Goal: Task Accomplishment & Management: Complete application form

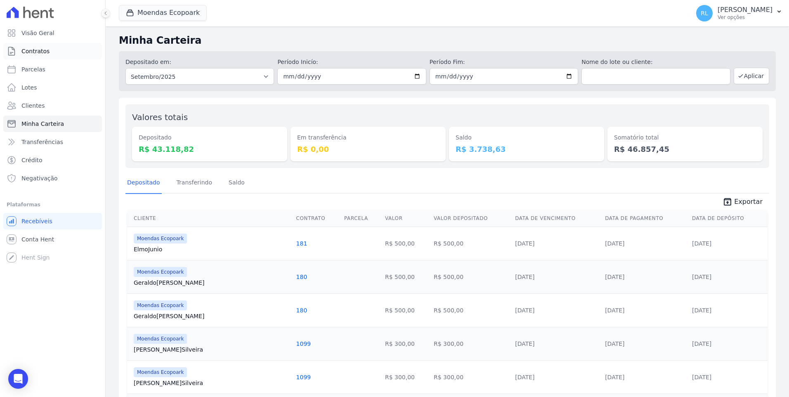
click at [48, 48] on link "Contratos" at bounding box center [52, 51] width 99 height 16
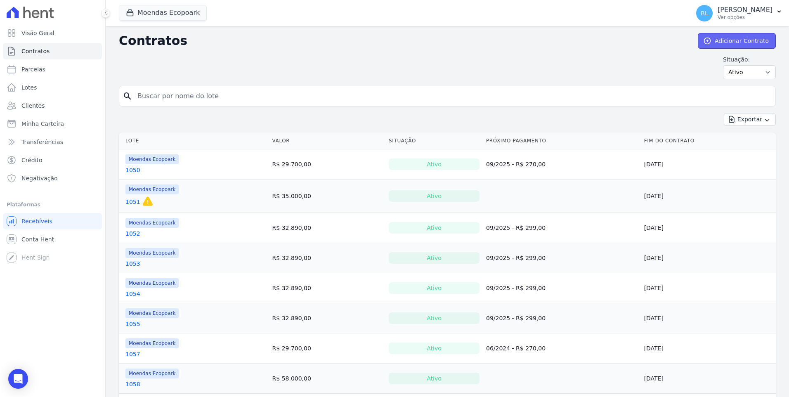
click at [738, 45] on link "Adicionar Contrato" at bounding box center [736, 41] width 78 height 16
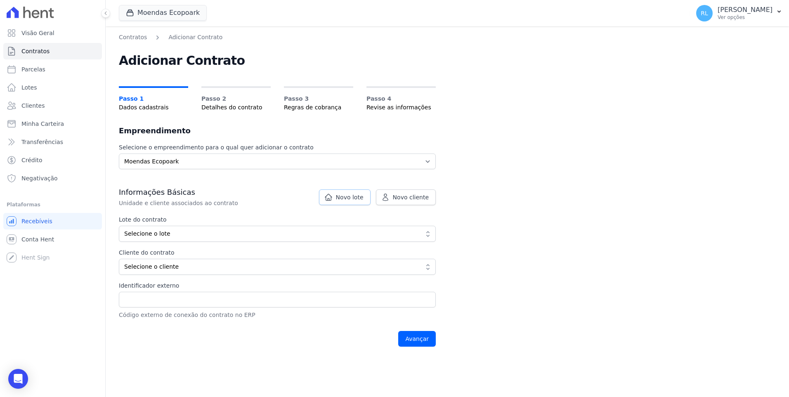
click at [339, 198] on link "Novo lote" at bounding box center [345, 197] width 52 height 16
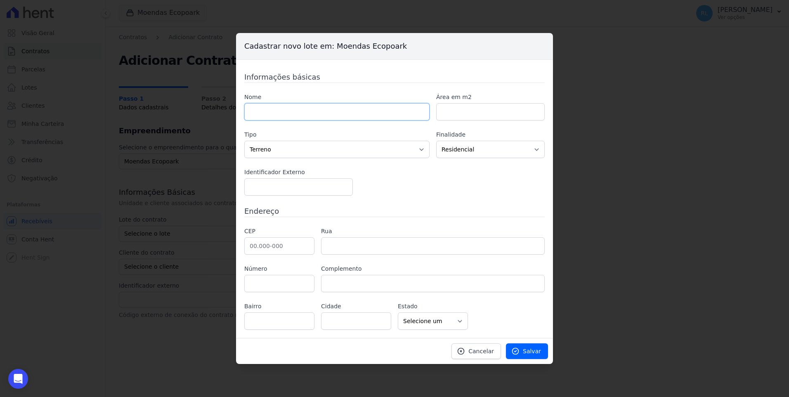
click at [279, 112] on input "text" at bounding box center [336, 111] width 185 height 17
type input "761"
type input "1000"
type input "46.640-000"
type input "Ituaçu"
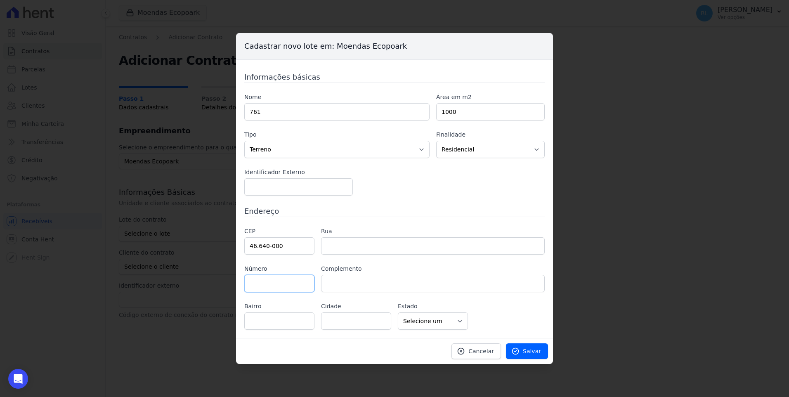
select select "BA"
click at [539, 353] on span "Salvar" at bounding box center [532, 351] width 18 height 8
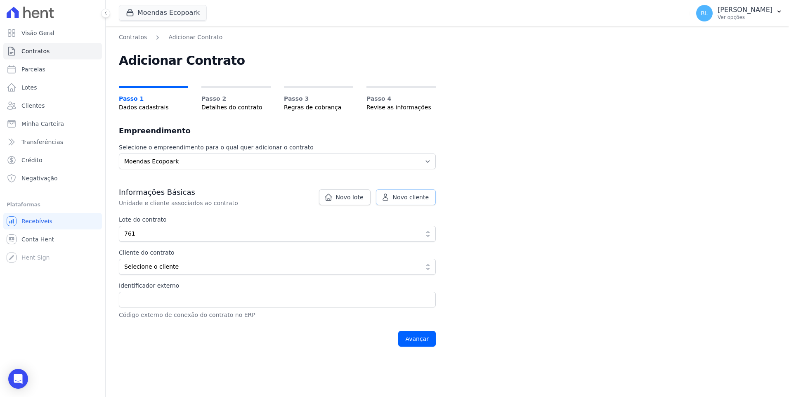
click at [417, 201] on link "Novo cliente" at bounding box center [406, 197] width 60 height 16
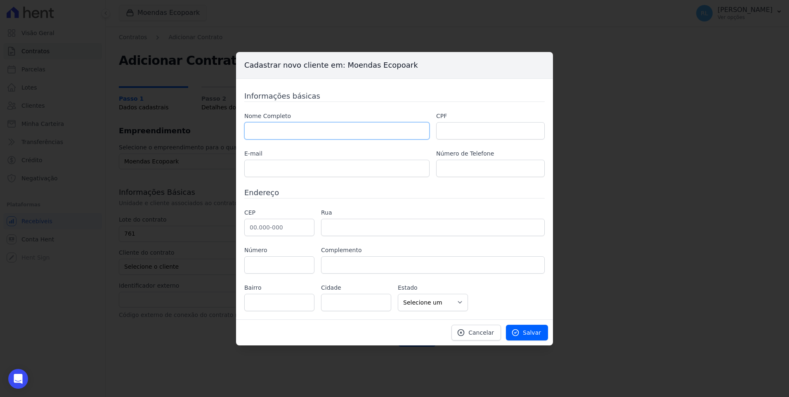
click at [303, 132] on input "text" at bounding box center [336, 130] width 185 height 17
paste input "KLEUBER [PERSON_NAME]"
type input "KLEUBER [PERSON_NAME]"
click at [320, 166] on input "text" at bounding box center [336, 168] width 185 height 17
paste input "[EMAIL_ADDRESS][DOMAIN_NAME]"
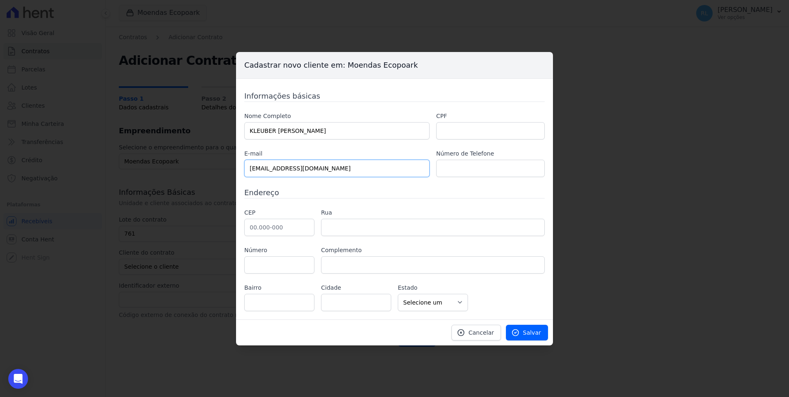
type input "[EMAIL_ADDRESS][DOMAIN_NAME]"
click at [447, 133] on input "text" at bounding box center [490, 130] width 108 height 17
paste input "656.988.944-34"
type input "656.988.944-34"
click at [450, 169] on input "text" at bounding box center [490, 168] width 108 height 17
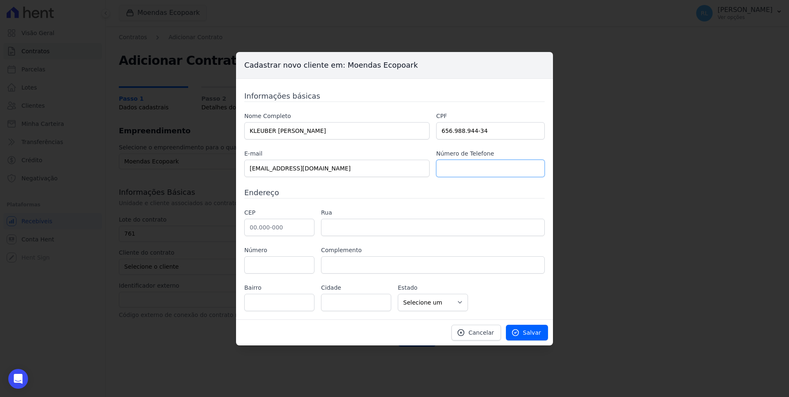
paste input "(81) 98739-9222"
type input "(81) 98739-9222"
click at [274, 232] on input "text" at bounding box center [279, 227] width 70 height 17
paste input "55.578-000"
type input "55.578-000"
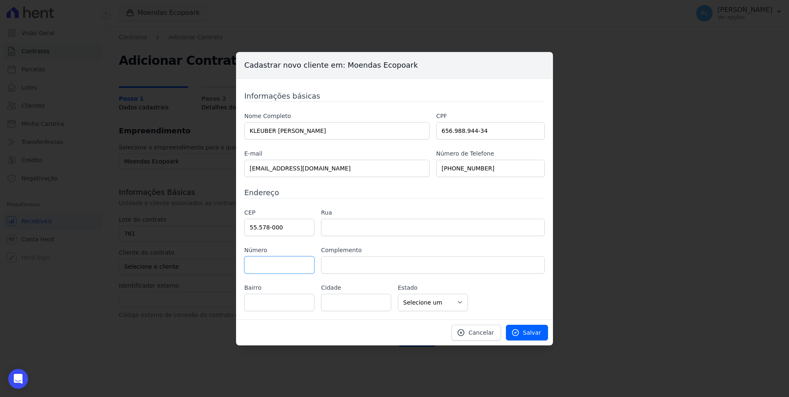
type input "Tamandaré"
select select "PE"
click at [346, 223] on input "text" at bounding box center [433, 227] width 224 height 17
paste input "Lo. Cohab II 12"
type input "Lo. Cohab II 12"
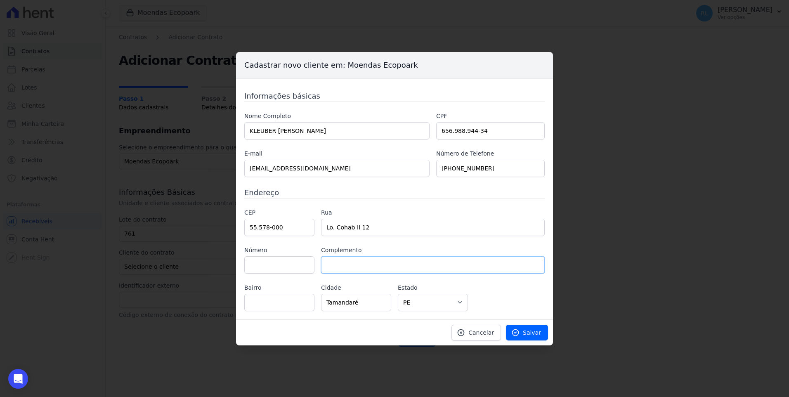
click at [361, 268] on input "text" at bounding box center [433, 264] width 224 height 17
paste input "Quadra 36 Lote 1"
type input "Quadra 36 Lote 1"
click at [271, 264] on input "text" at bounding box center [279, 264] width 70 height 17
click at [275, 298] on input "text" at bounding box center [279, 302] width 70 height 17
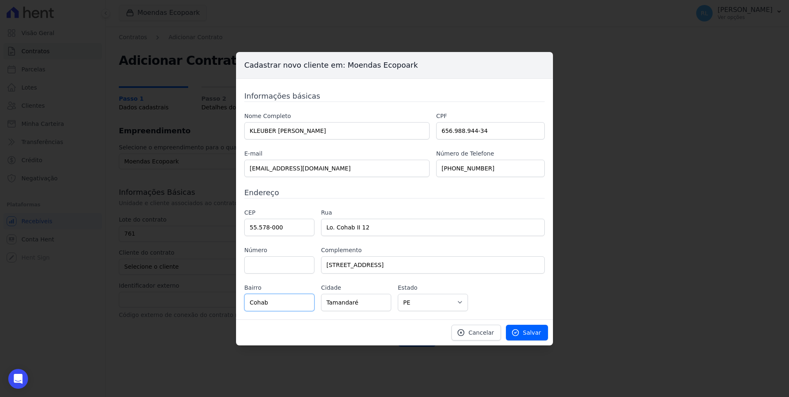
type input "Cohab"
click at [519, 331] on icon at bounding box center [515, 332] width 8 height 8
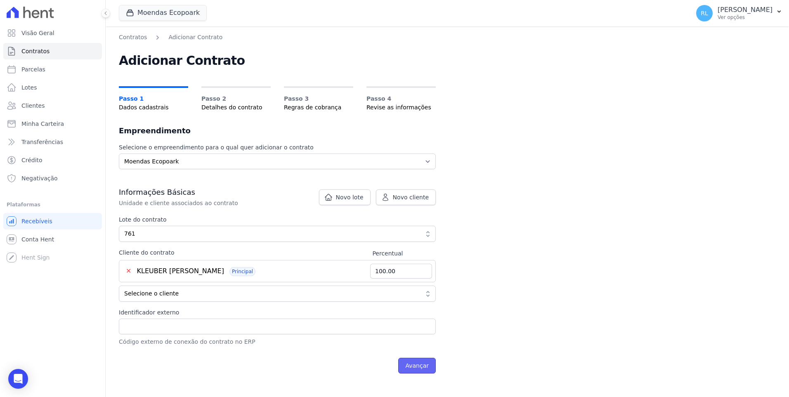
click at [412, 364] on input "Avançar" at bounding box center [417, 366] width 38 height 16
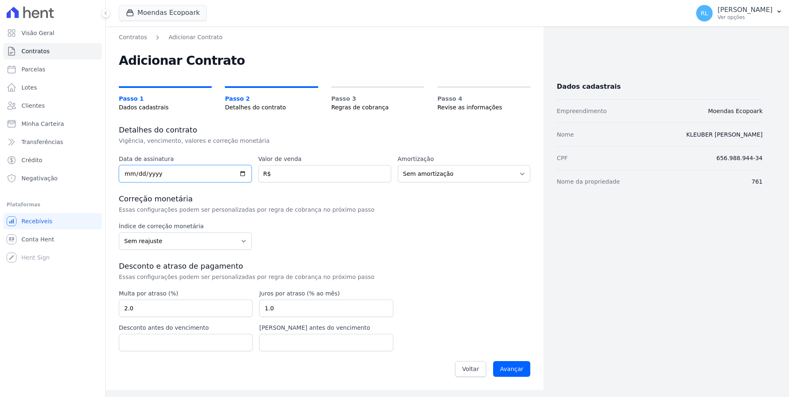
click at [132, 172] on input "date" at bounding box center [185, 173] width 133 height 17
type input "2025-09-08"
type input "45000"
click at [514, 372] on input "Avançar" at bounding box center [512, 369] width 38 height 16
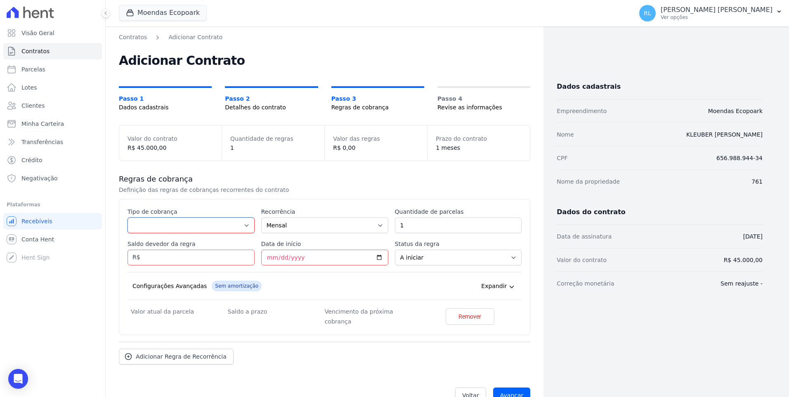
click at [149, 224] on select "Parcela Normal Entrada Sinal Intercalada Chaves Pré-chaves Pós-chaves Impostos …" at bounding box center [190, 225] width 127 height 16
select select "deposit"
click at [127, 217] on select "Parcela Normal Entrada Sinal Intercalada Chaves Pré-chaves Pós-chaves Impostos …" at bounding box center [190, 225] width 127 height 16
click at [417, 226] on input "1" at bounding box center [458, 225] width 127 height 16
type input "13"
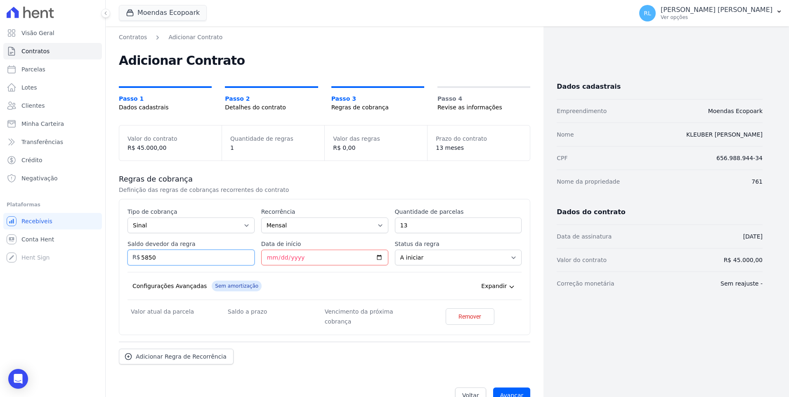
type input "5850"
type input "2025-09-25"
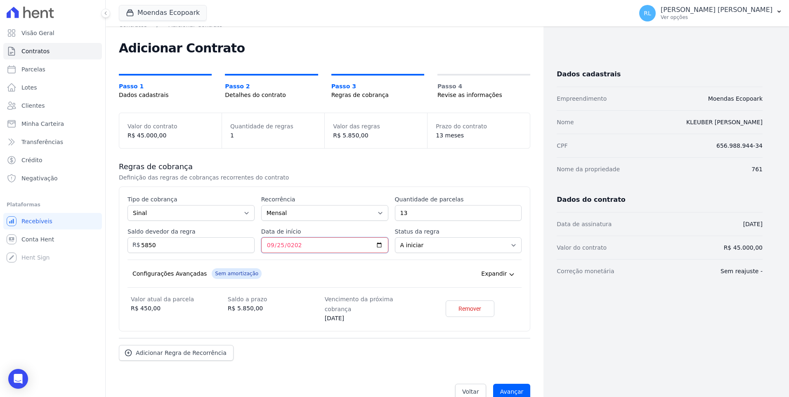
scroll to position [19, 0]
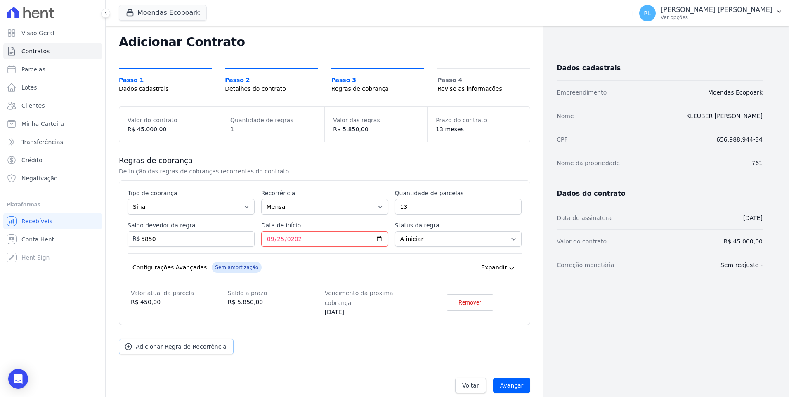
click at [213, 342] on span "Adicionar Regra de Recorrência" at bounding box center [181, 346] width 91 height 8
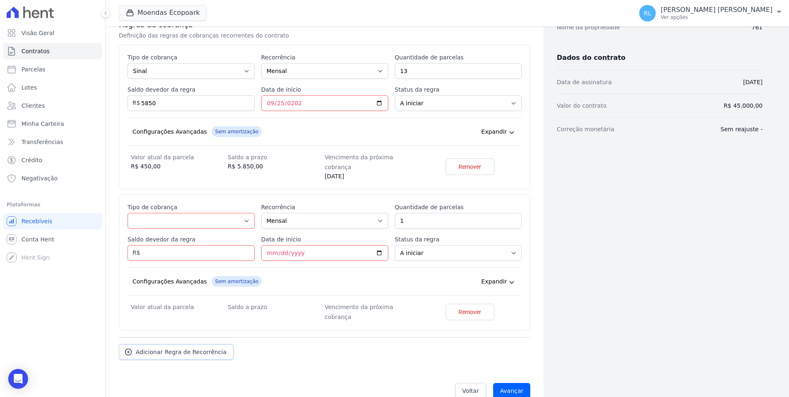
scroll to position [157, 0]
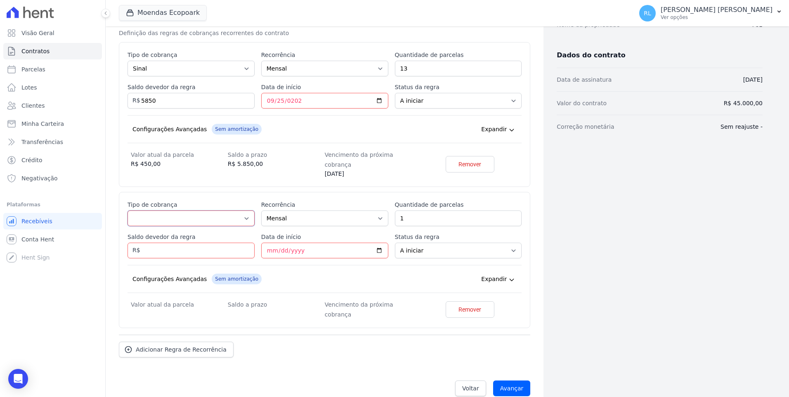
click at [154, 210] on select "Parcela Normal Entrada Sinal Intercalada Chaves Pré-chaves Pós-chaves Impostos …" at bounding box center [190, 218] width 127 height 16
select select "standard"
click at [127, 210] on select "Parcela Normal Entrada Sinal Intercalada Chaves Pré-chaves Pós-chaves Impostos …" at bounding box center [190, 218] width 127 height 16
drag, startPoint x: 419, startPoint y: 210, endPoint x: 381, endPoint y: 211, distance: 38.0
click at [381, 211] on div "Esse tipo de parcela não entra no saldo devedor do contrato. Tipo de cobrança P…" at bounding box center [324, 259] width 394 height 119
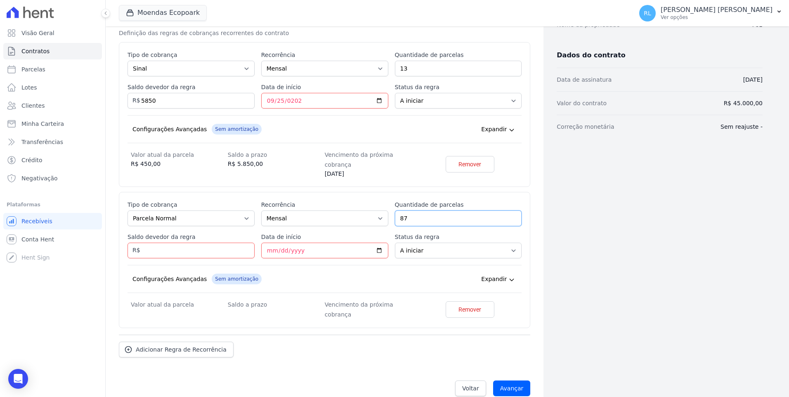
type input "87"
type input "39150"
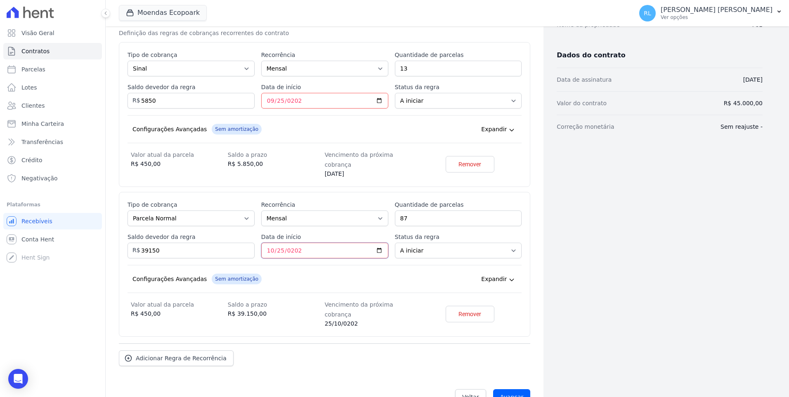
type input "2025-10-25"
click at [511, 389] on input "Avançar" at bounding box center [512, 397] width 38 height 16
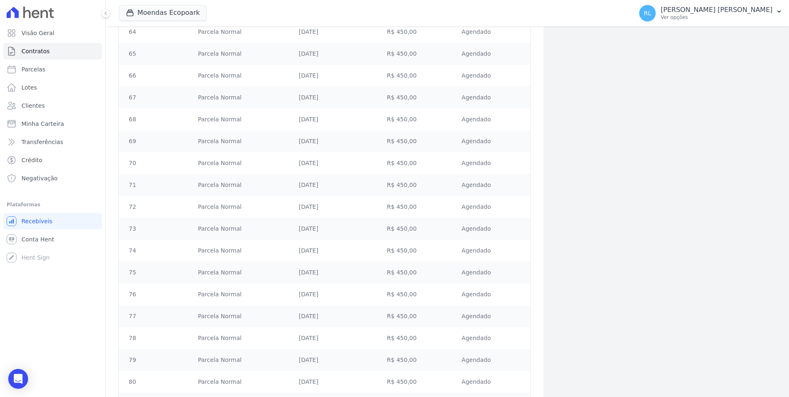
scroll to position [2020, 0]
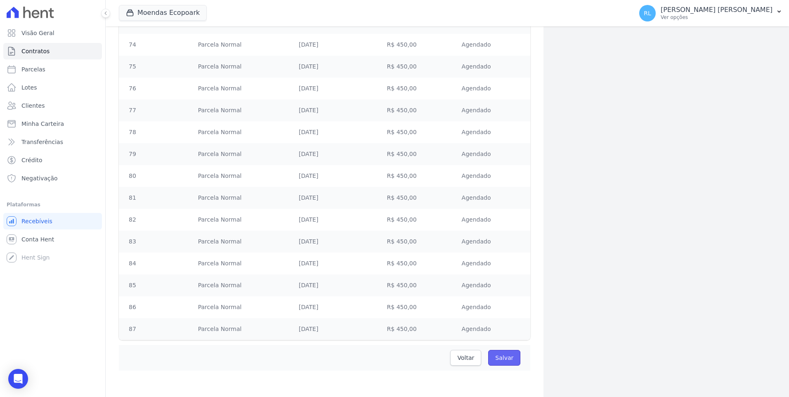
click at [506, 355] on input "Salvar" at bounding box center [504, 358] width 32 height 16
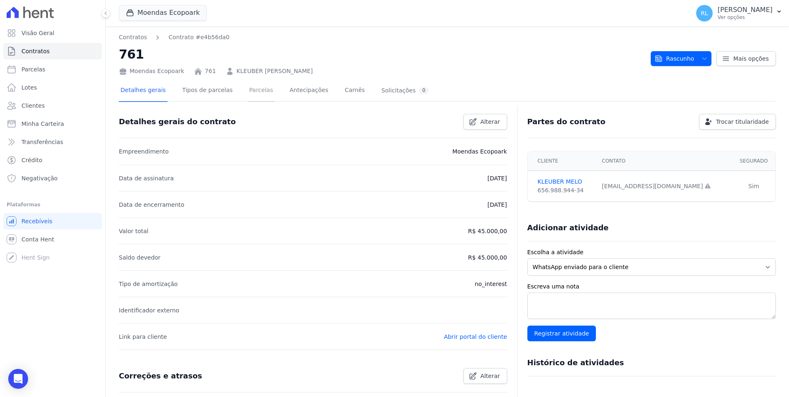
click at [253, 90] on link "Parcelas" at bounding box center [260, 91] width 27 height 22
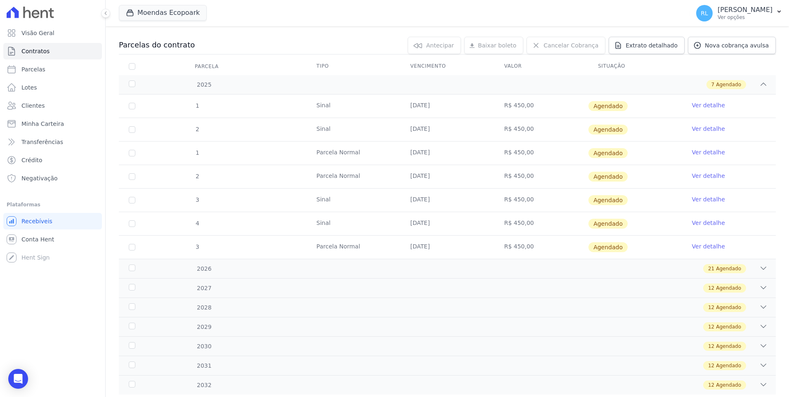
scroll to position [82, 0]
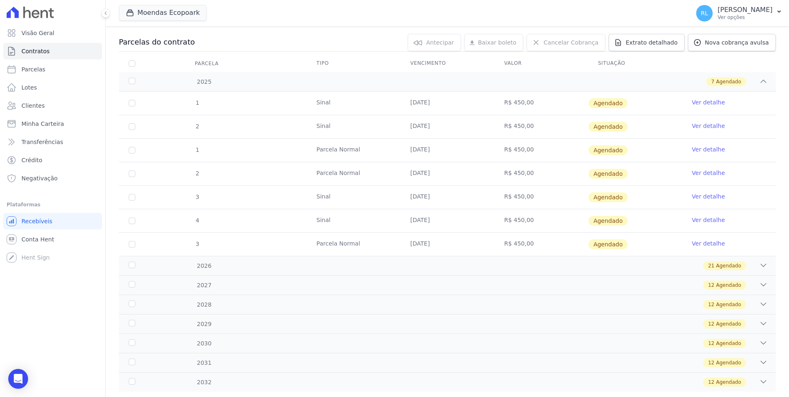
click at [696, 100] on link "Ver detalhe" at bounding box center [708, 102] width 33 height 8
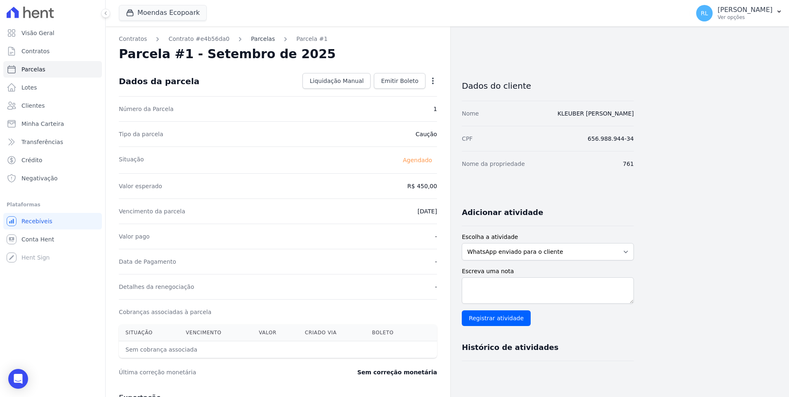
click at [258, 39] on link "Parcelas" at bounding box center [263, 39] width 24 height 9
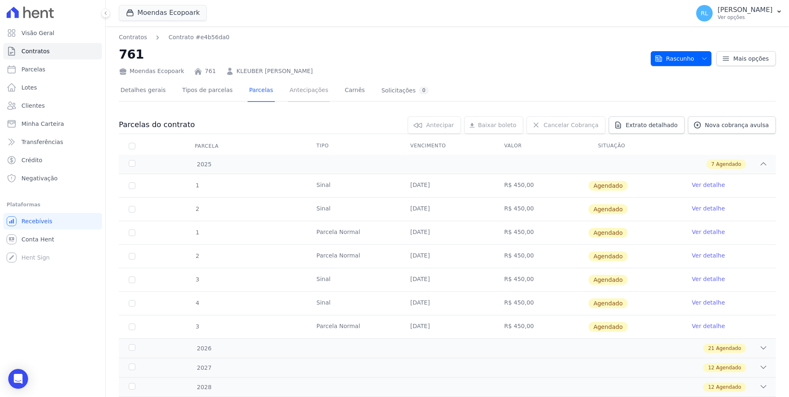
click at [290, 92] on link "Antecipações" at bounding box center [309, 91] width 42 height 22
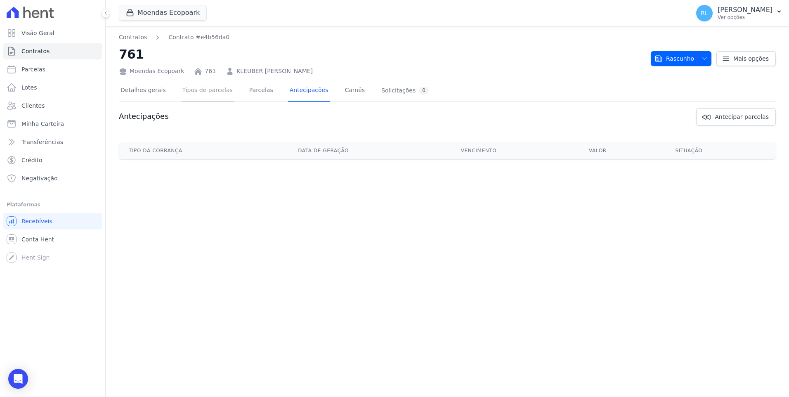
click at [212, 90] on link "Tipos de parcelas" at bounding box center [208, 91] width 54 height 22
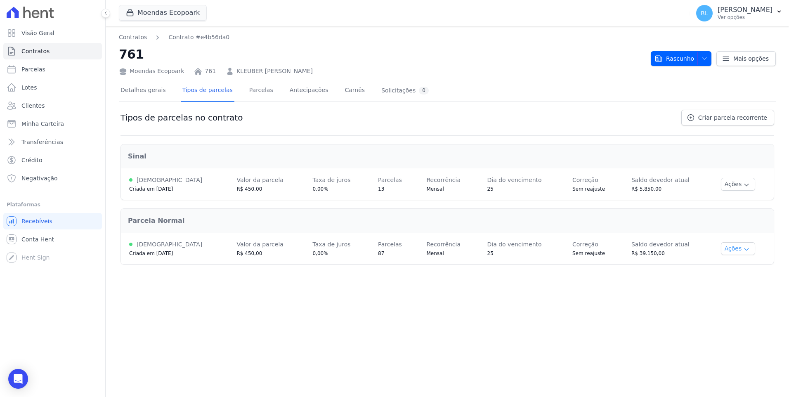
click at [733, 249] on button "Ações" at bounding box center [737, 248] width 35 height 13
click at [739, 275] on span "Alterar vencimento" at bounding box center [730, 277] width 64 height 10
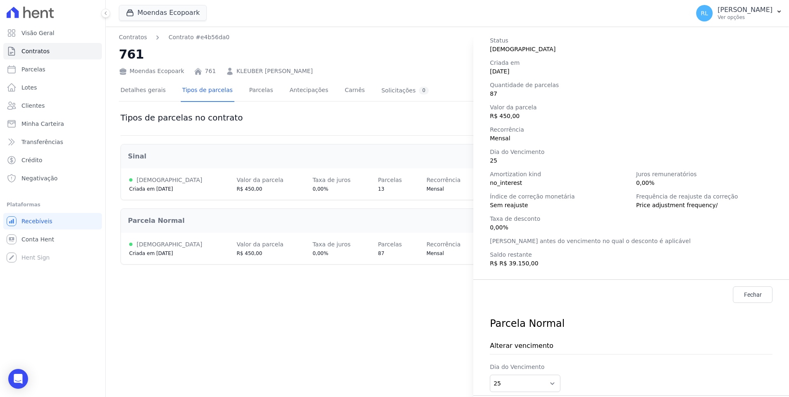
scroll to position [105, 0]
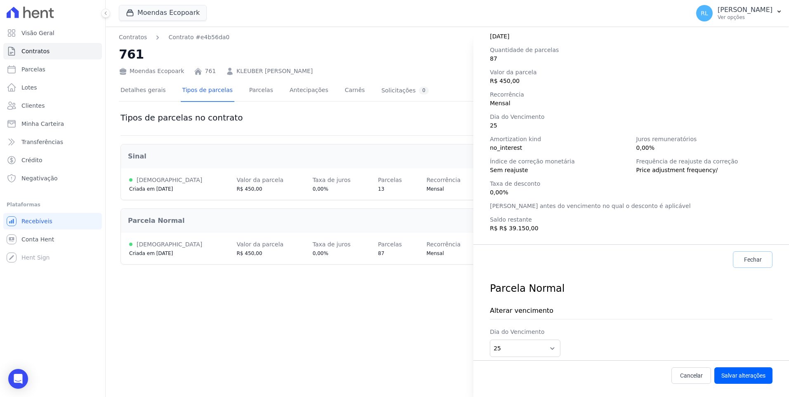
click at [753, 261] on span "Fechar" at bounding box center [753, 259] width 18 height 8
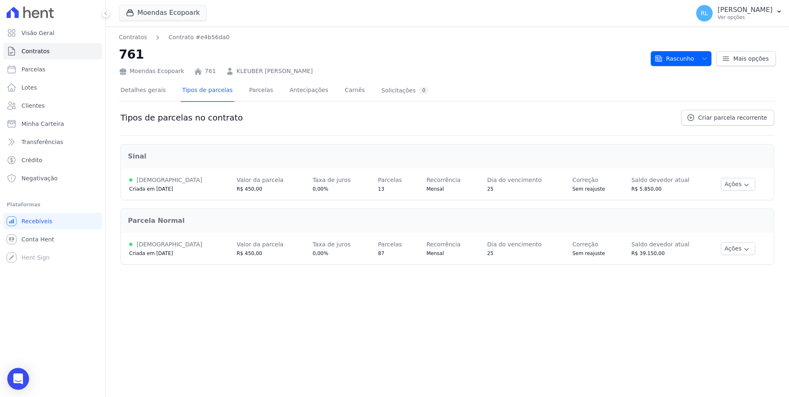
click at [24, 377] on div "Open Intercom Messenger" at bounding box center [18, 379] width 22 height 22
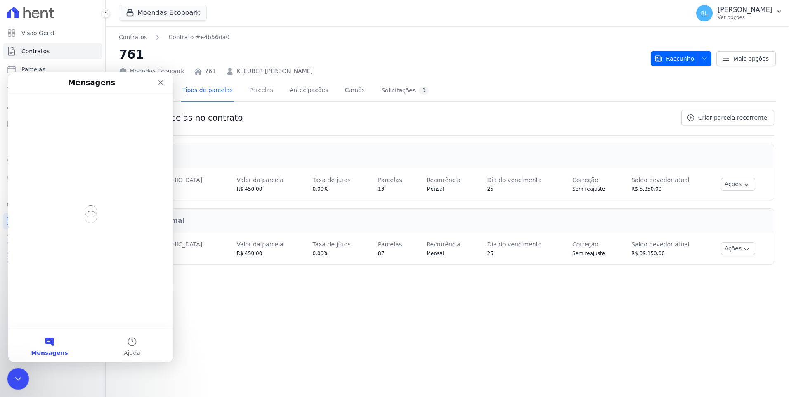
scroll to position [0, 0]
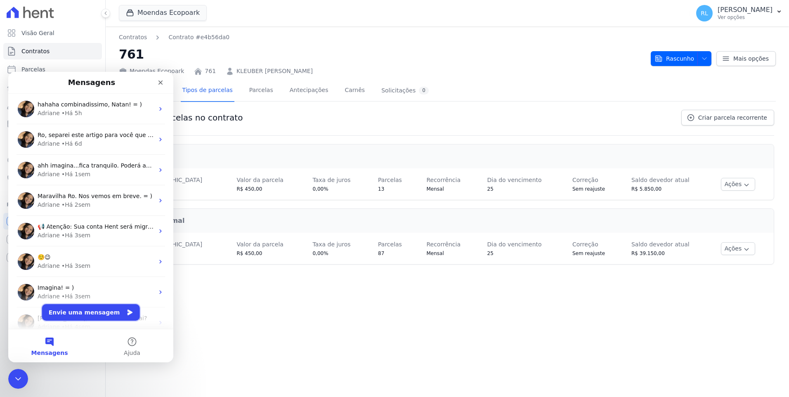
click at [110, 318] on button "Envie uma mensagem" at bounding box center [91, 312] width 98 height 16
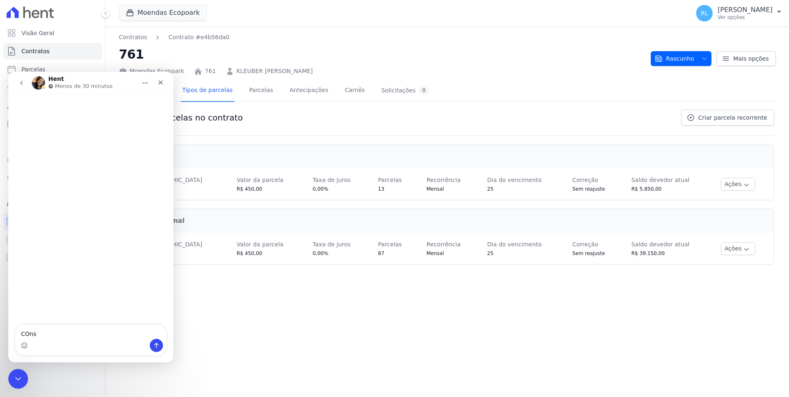
click at [106, 340] on div "Messenger da Intercom" at bounding box center [90, 345] width 151 height 13
click at [92, 342] on div "Messenger da Intercom" at bounding box center [90, 345] width 151 height 13
click at [61, 331] on textarea "COns" at bounding box center [90, 332] width 151 height 14
drag, startPoint x: 30, startPoint y: 332, endPoint x: -2, endPoint y: 332, distance: 31.8
click at [8, 332] on html "Hent Menos de 30 minutos COns COns" at bounding box center [90, 217] width 165 height 290
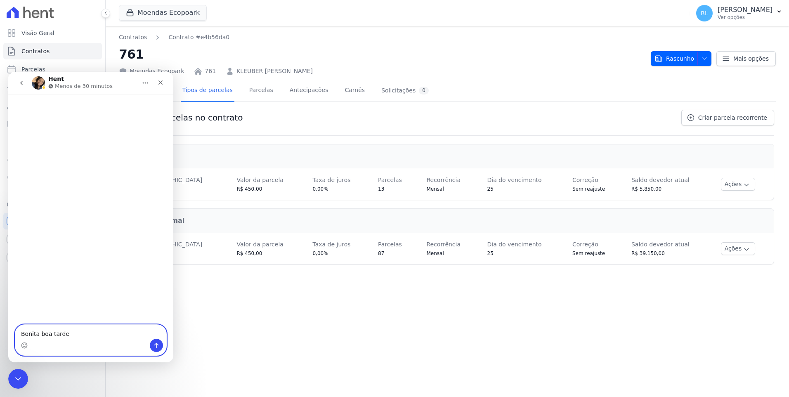
type textarea "Bonita boa tarde"
type textarea "acabe"
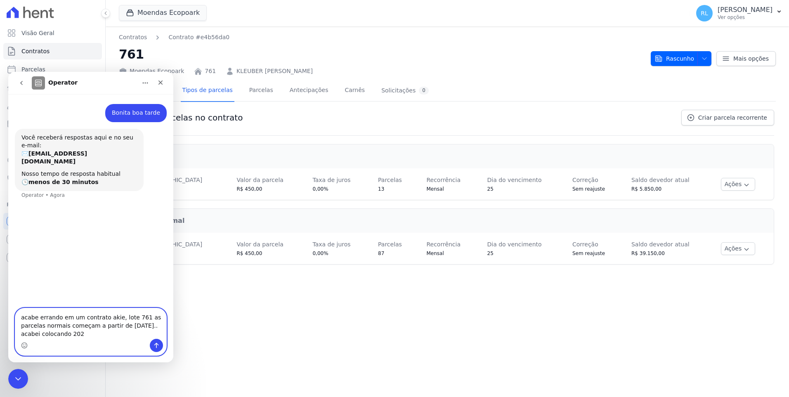
type textarea "acabe errando em um contrato akie, lote 761 as parcelas normais começam a parti…"
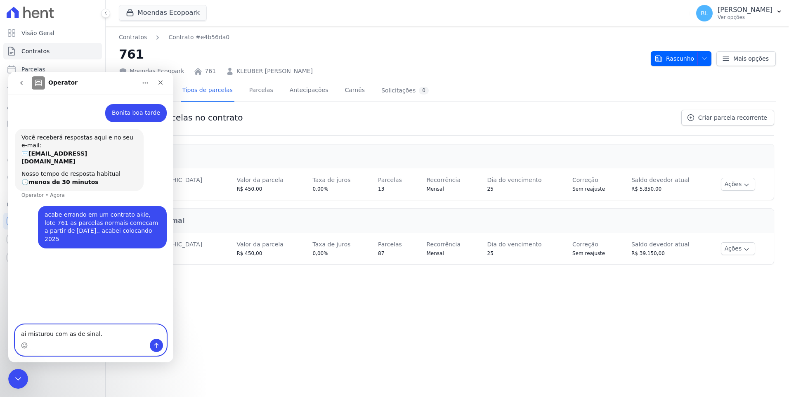
type textarea "ai misturou com as de sinal."
type textarea "consegue alterar so as parcelas mensais para mim"
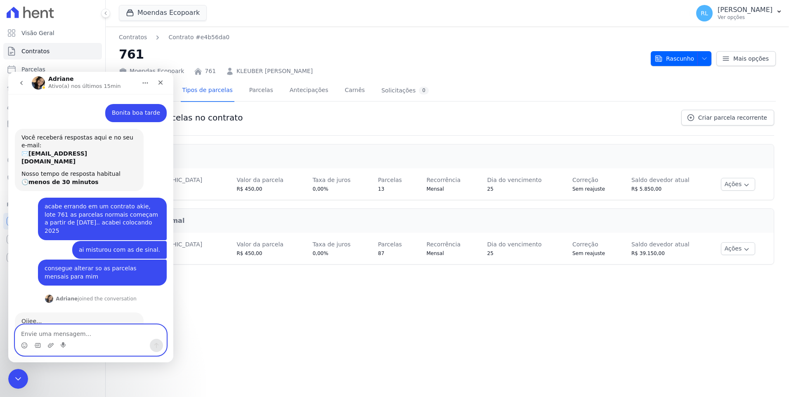
scroll to position [14, 0]
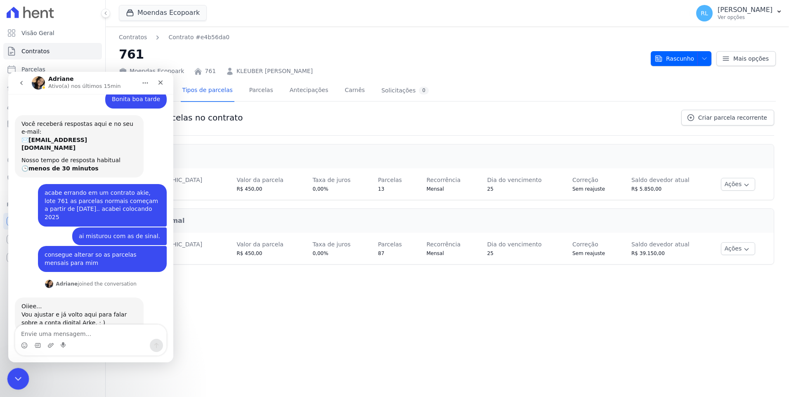
click at [13, 380] on icon "Encerramento do Messenger da Intercom" at bounding box center [17, 377] width 10 height 10
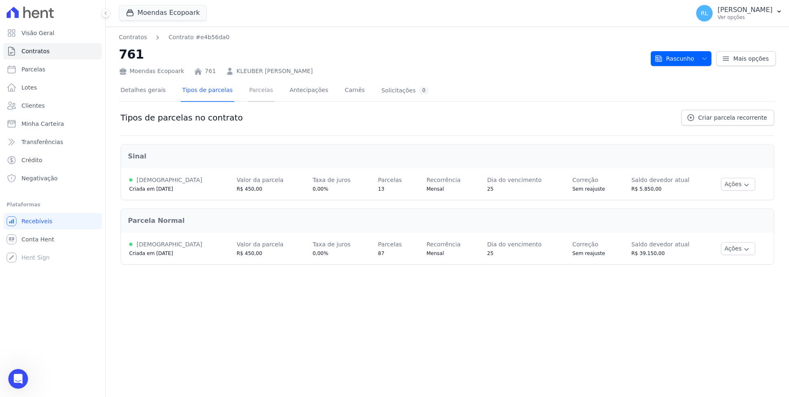
click at [247, 92] on link "Parcelas" at bounding box center [260, 91] width 27 height 22
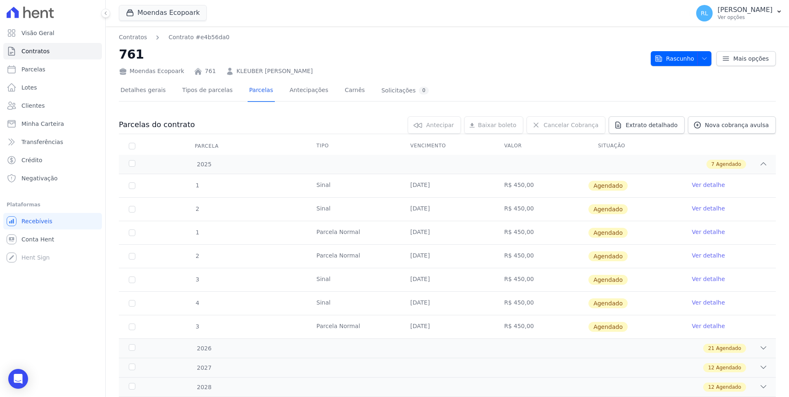
click at [699, 184] on link "Ver detalhe" at bounding box center [708, 185] width 33 height 8
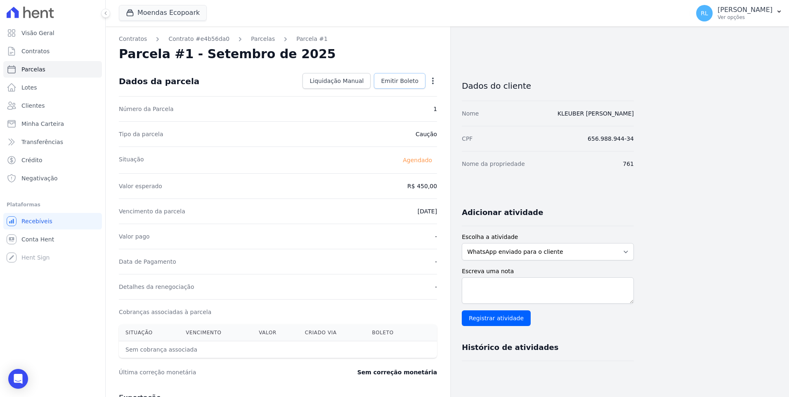
click at [412, 79] on span "Emitir Boleto" at bounding box center [400, 81] width 38 height 8
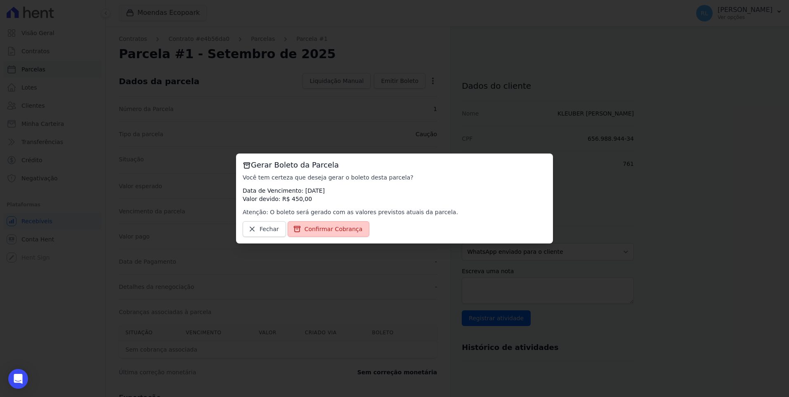
click at [344, 229] on span "Confirmar Cobrança" at bounding box center [333, 229] width 58 height 8
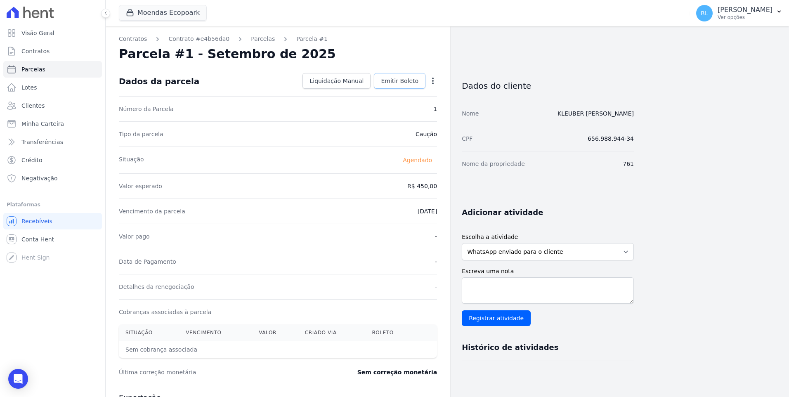
click at [416, 82] on span "Emitir Boleto" at bounding box center [400, 81] width 38 height 8
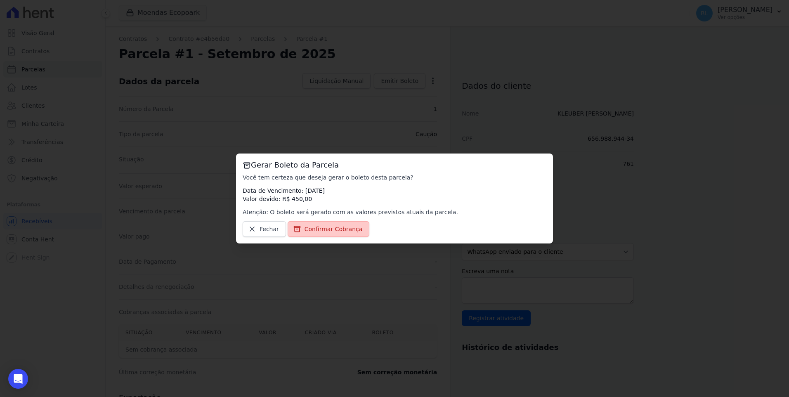
click at [336, 228] on span "Confirmar Cobrança" at bounding box center [333, 229] width 58 height 8
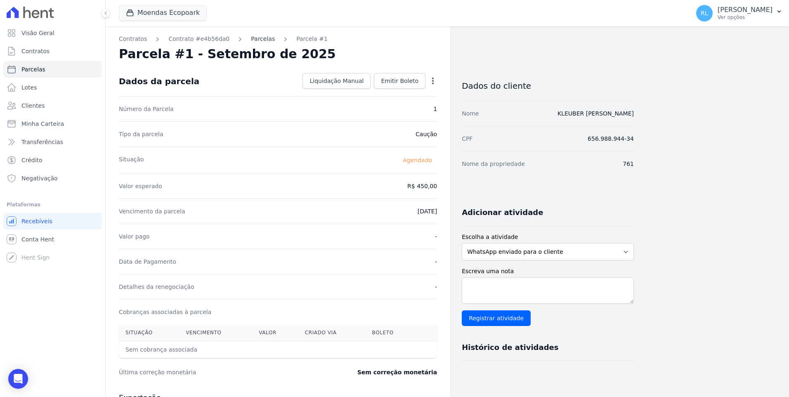
click at [251, 42] on link "Parcelas" at bounding box center [263, 39] width 24 height 9
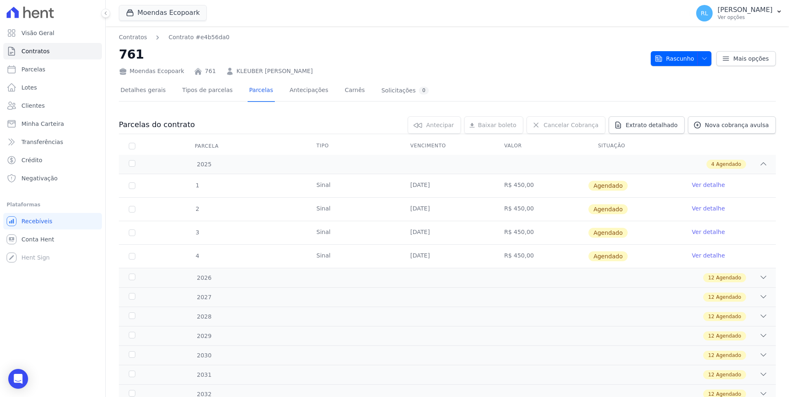
click at [711, 182] on link "Ver detalhe" at bounding box center [708, 185] width 33 height 8
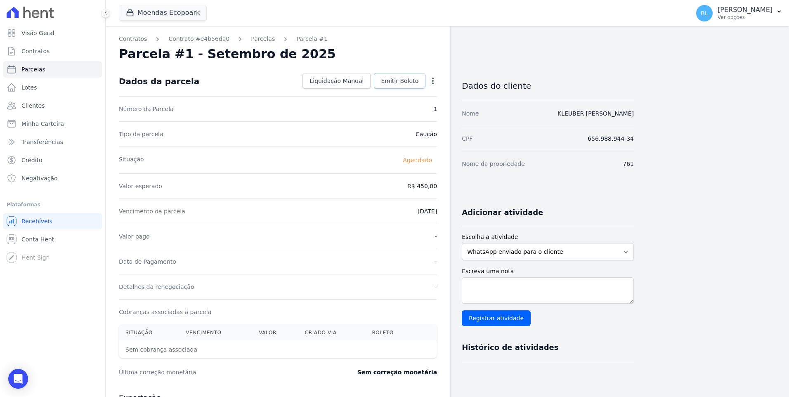
click at [411, 82] on span "Emitir Boleto" at bounding box center [400, 81] width 38 height 8
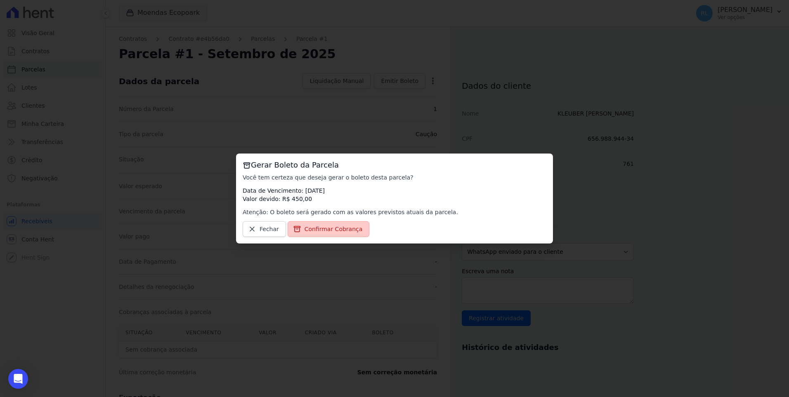
click at [334, 229] on span "Confirmar Cobrança" at bounding box center [333, 229] width 58 height 8
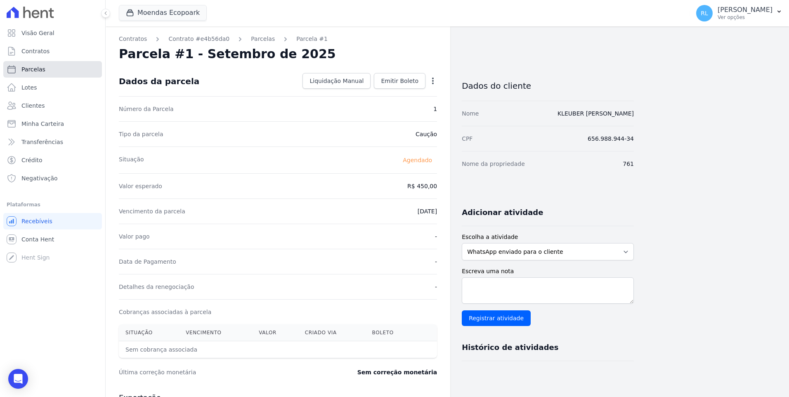
click at [39, 71] on span "Parcelas" at bounding box center [33, 69] width 24 height 8
select select
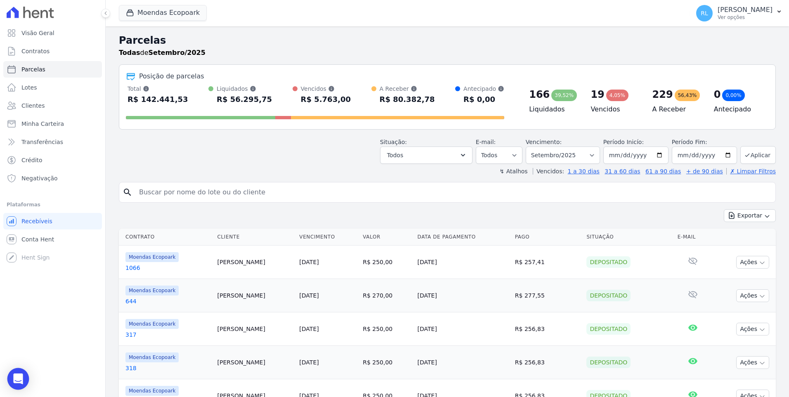
click at [17, 376] on icon "Open Intercom Messenger" at bounding box center [17, 378] width 9 height 11
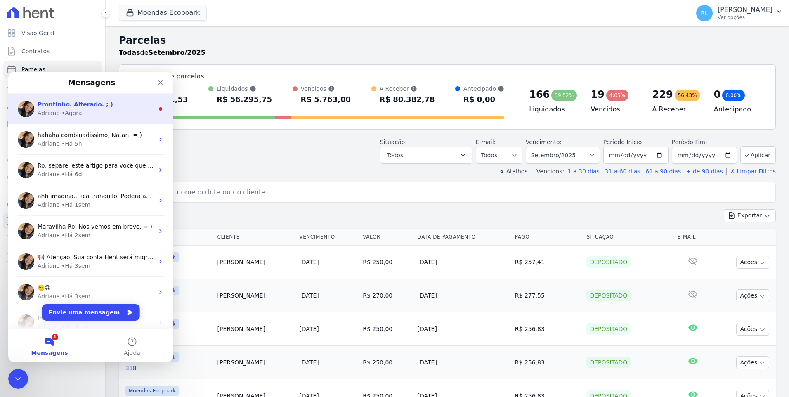
click at [83, 116] on div "Adriane • Agora" at bounding box center [96, 113] width 116 height 9
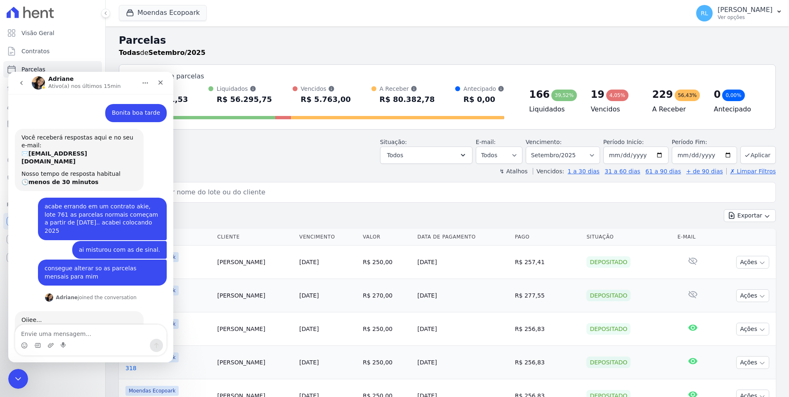
scroll to position [1, 0]
click at [98, 333] on textarea "Envie uma mensagem..." at bounding box center [90, 332] width 151 height 14
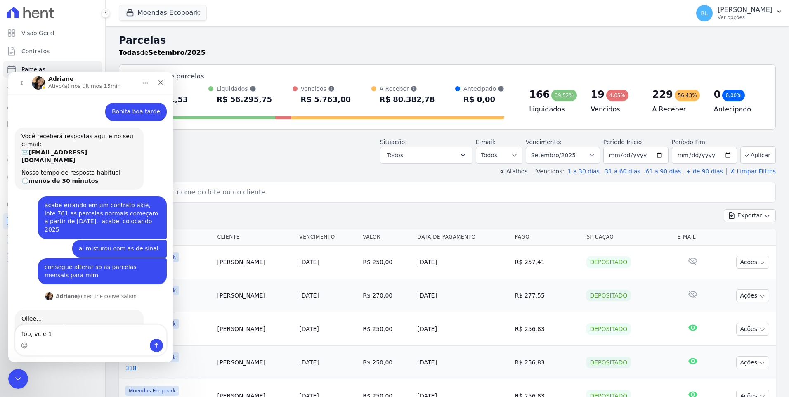
type textarea "Top, vc é 10"
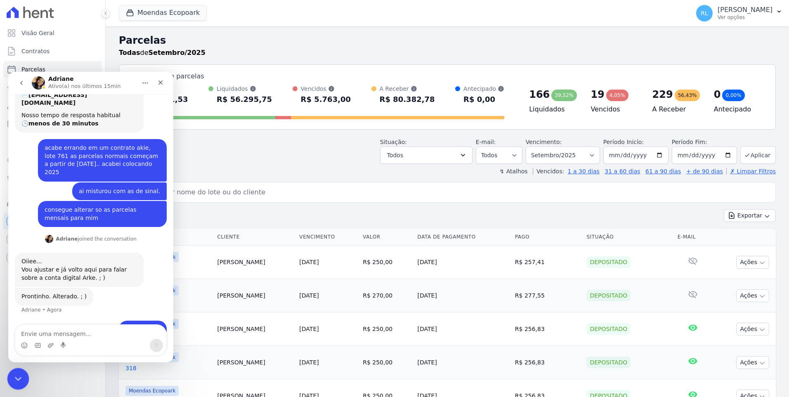
click at [19, 373] on icon "Encerramento do Messenger da Intercom" at bounding box center [17, 377] width 10 height 10
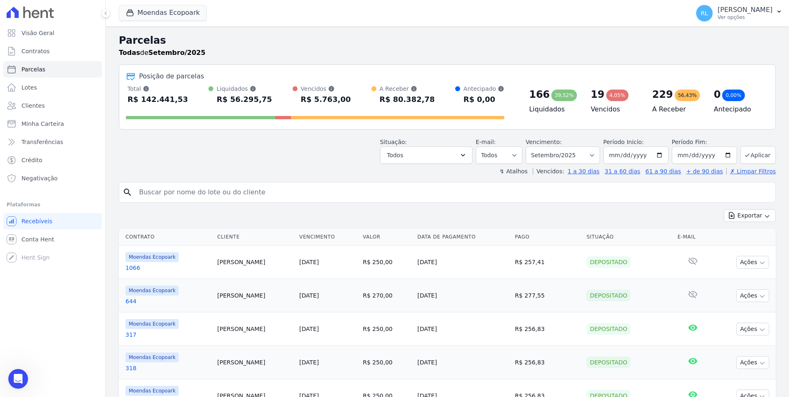
click at [146, 188] on input "search" at bounding box center [453, 192] width 638 height 16
type input "761"
select select
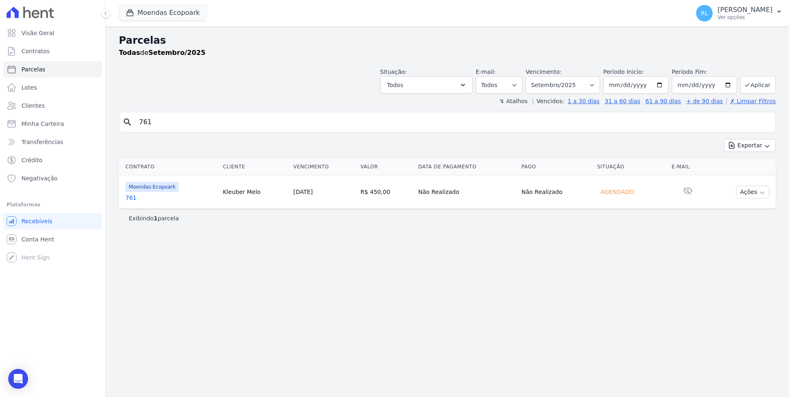
click at [134, 195] on link "761" at bounding box center [170, 197] width 91 height 8
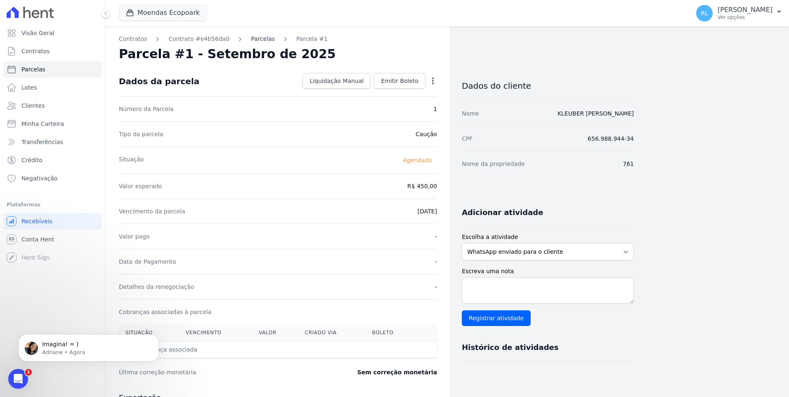
click at [251, 36] on link "Parcelas" at bounding box center [263, 39] width 24 height 9
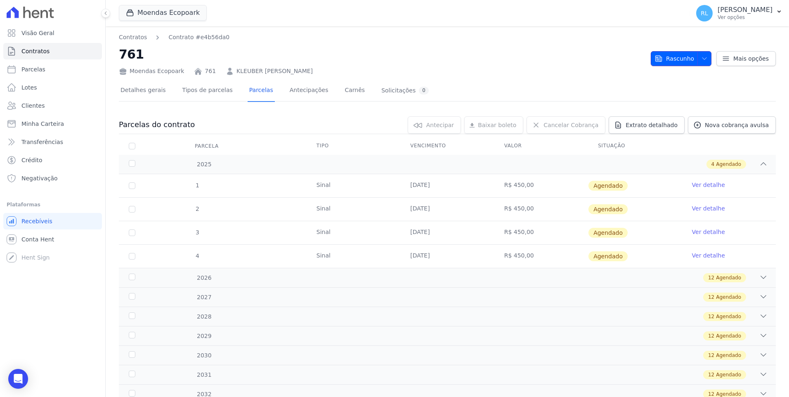
click at [702, 59] on icon "button" at bounding box center [704, 58] width 4 height 2
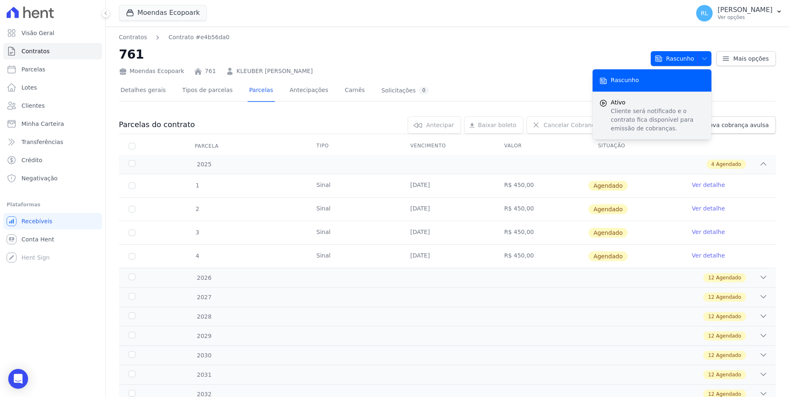
click at [625, 112] on p "Cliente será notificado e o contrato fica disponível para emissão de cobranças." at bounding box center [657, 120] width 94 height 26
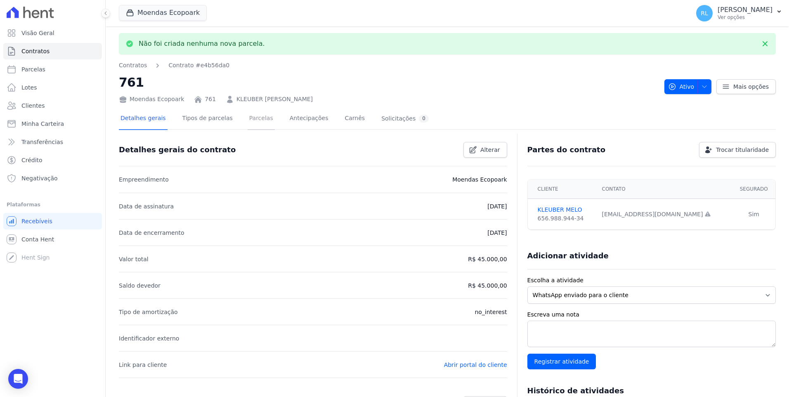
click at [247, 117] on link "Parcelas" at bounding box center [260, 119] width 27 height 22
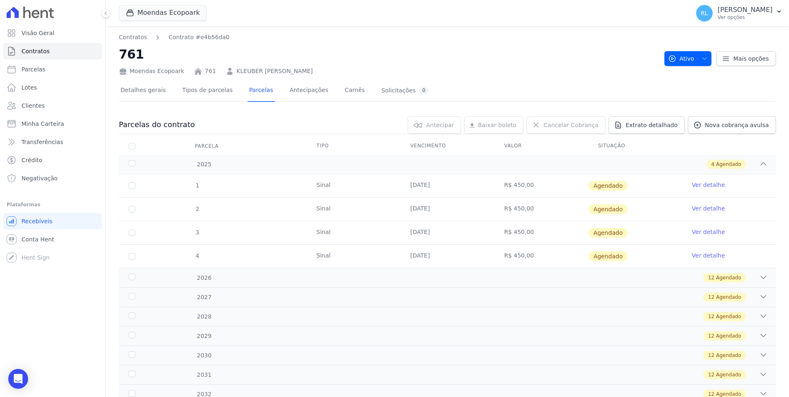
click at [695, 183] on link "Ver detalhe" at bounding box center [708, 185] width 33 height 8
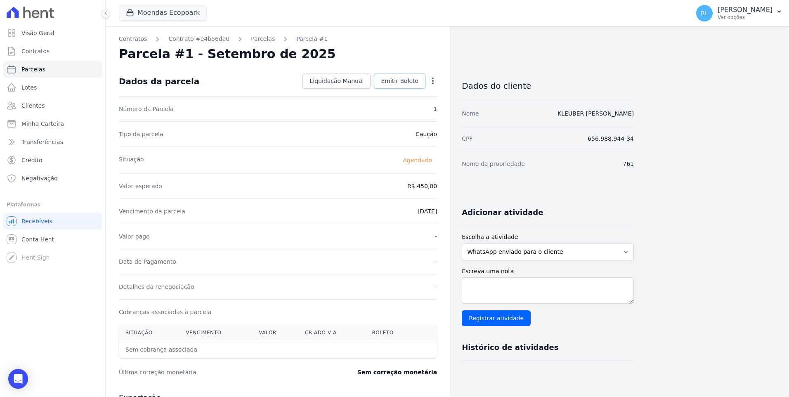
click at [401, 81] on span "Emitir Boleto" at bounding box center [400, 81] width 38 height 8
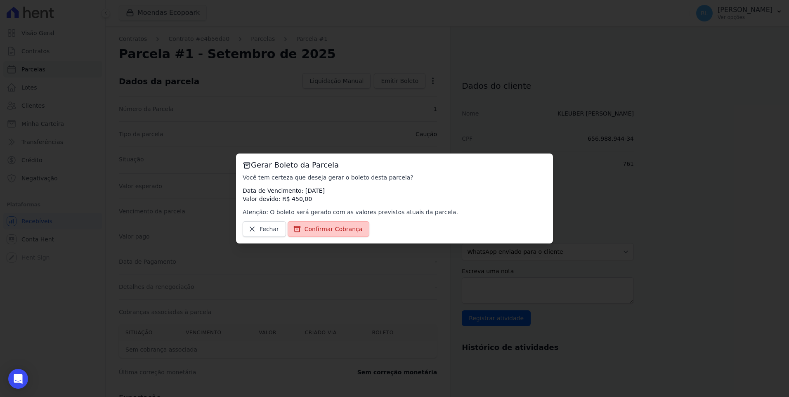
click at [342, 233] on span "Confirmar Cobrança" at bounding box center [333, 229] width 58 height 8
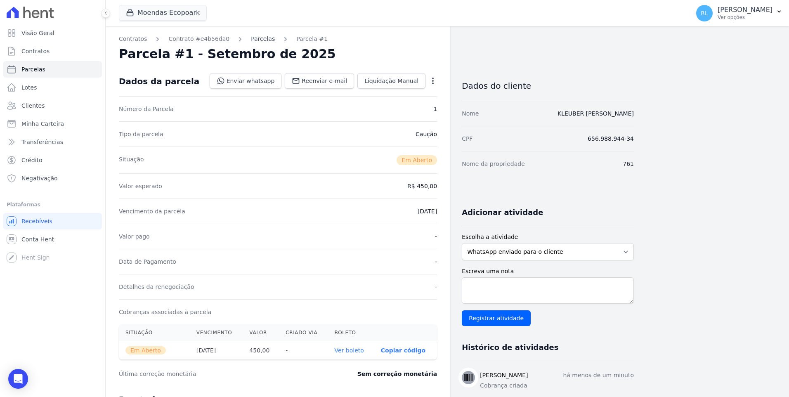
click at [253, 40] on link "Parcelas" at bounding box center [263, 39] width 24 height 9
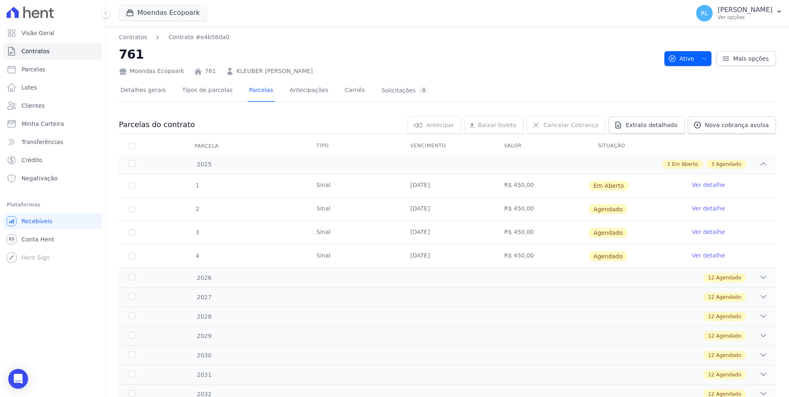
click at [706, 184] on link "Ver detalhe" at bounding box center [708, 185] width 33 height 8
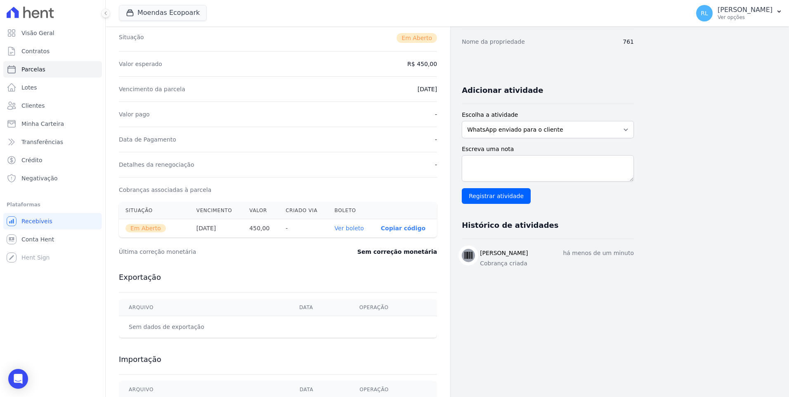
scroll to position [124, 0]
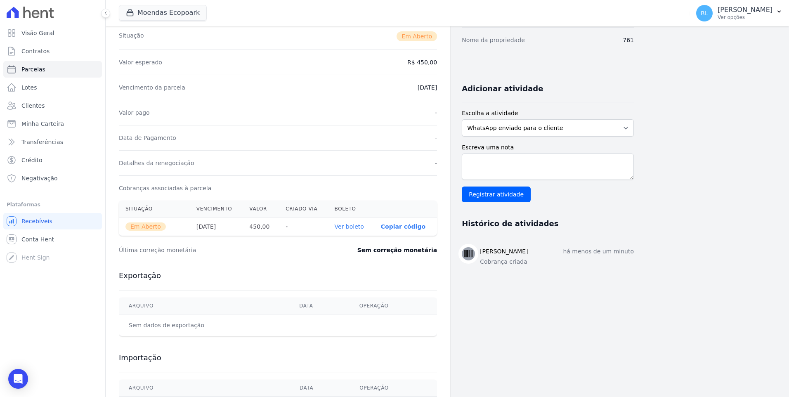
click at [349, 224] on link "Ver boleto" at bounding box center [348, 226] width 29 height 7
click at [10, 378] on div "Open Intercom Messenger" at bounding box center [18, 379] width 22 height 22
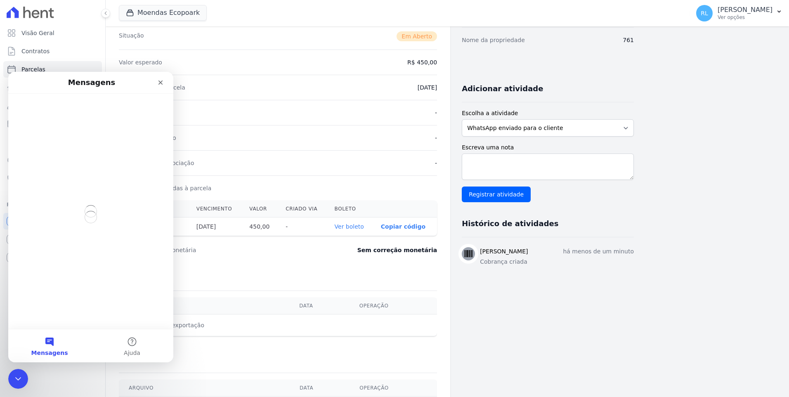
scroll to position [0, 0]
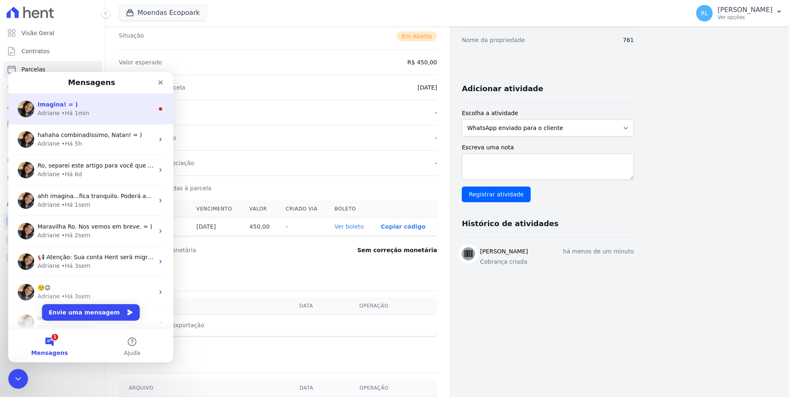
click at [72, 107] on div "Imagina! = )" at bounding box center [96, 104] width 116 height 9
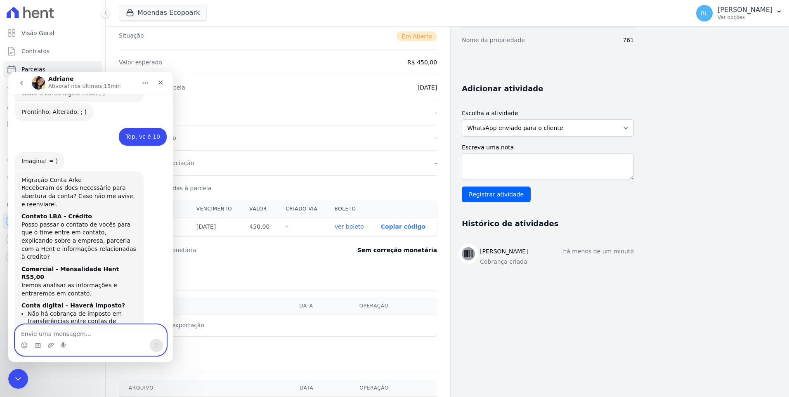
scroll to position [250, 0]
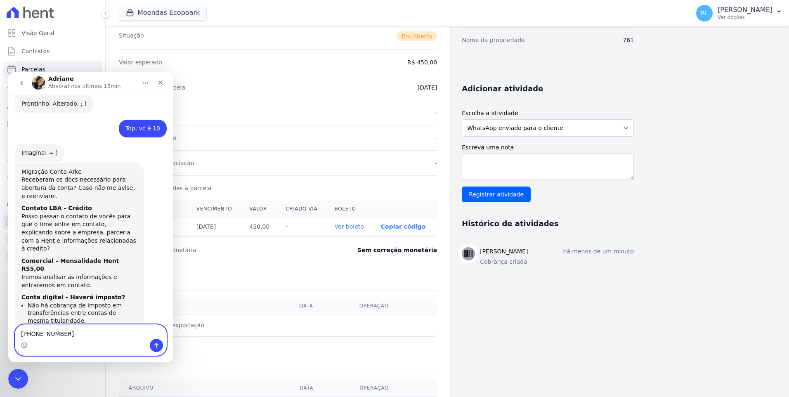
type textarea "[PHONE_NUMBER]"
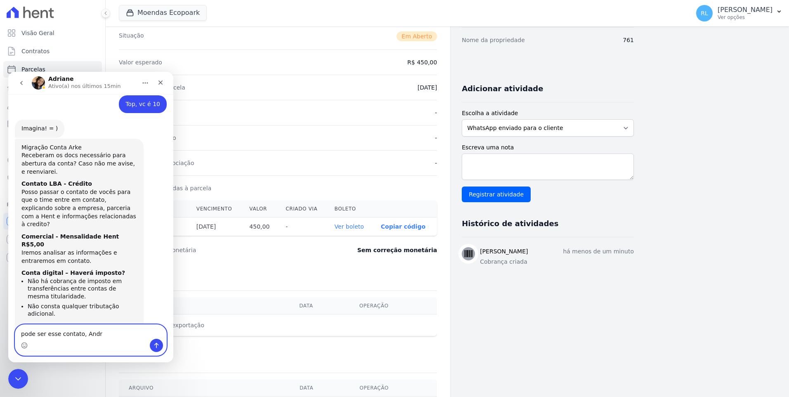
type textarea "pode ser esse contato, [PERSON_NAME]"
